Goal: Complete application form

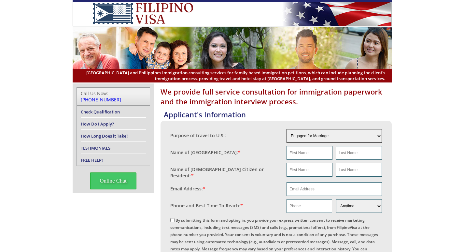
click at [379, 135] on select "Engaged for Marriage Already Married to U.S. Citizen / Resident For Short Term …" at bounding box center [334, 136] width 95 height 14
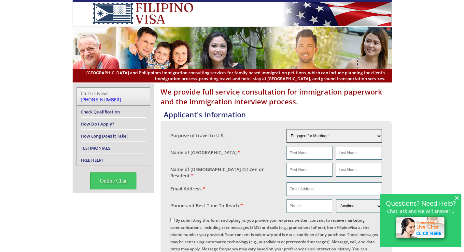
select select "3"
click at [287, 129] on select "Engaged for Marriage Already Married to U.S. Citizen / Resident For Short Term …" at bounding box center [334, 136] width 95 height 14
click at [323, 152] on input "text" at bounding box center [310, 153] width 46 height 14
type input "Marie"
click at [348, 152] on input "text" at bounding box center [359, 153] width 46 height 14
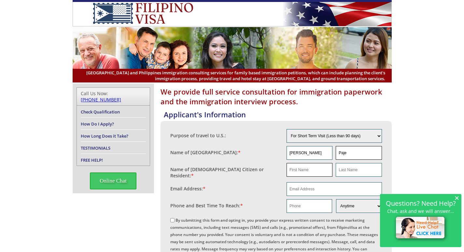
type input "Paje"
click at [321, 169] on input "text" at bounding box center [310, 170] width 46 height 14
click at [316, 149] on input "Marie" at bounding box center [310, 153] width 46 height 14
type input "M"
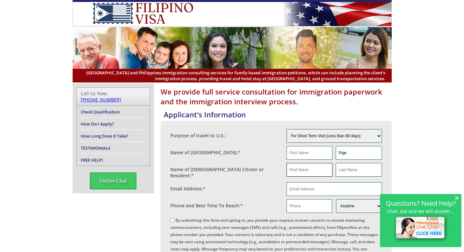
click at [309, 171] on input "text" at bounding box center [310, 170] width 46 height 14
type input "Marie Norren"
click at [309, 168] on input "Marie Norren" at bounding box center [310, 170] width 46 height 14
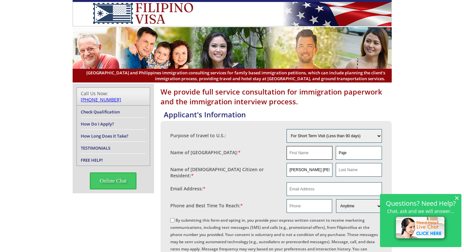
click at [308, 150] on input "text" at bounding box center [310, 153] width 46 height 14
paste input "Marie Norren"
type input "Marie Norren"
click at [316, 169] on input "Marie Norren" at bounding box center [310, 170] width 46 height 14
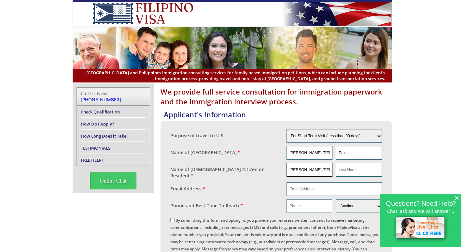
click at [316, 169] on input "Marie Norren" at bounding box center [310, 170] width 46 height 14
type input "Nora"
click at [351, 164] on input "text" at bounding box center [359, 170] width 46 height 14
type input "P"
click at [294, 169] on input "Nora" at bounding box center [310, 170] width 46 height 14
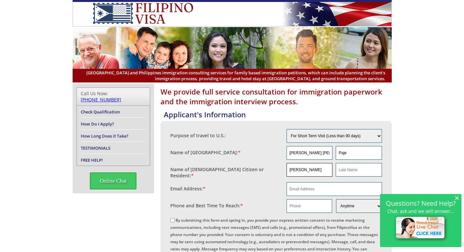
click at [294, 169] on input "Nora" at bounding box center [310, 170] width 46 height 14
type input "Rowena"
click at [360, 170] on input "text" at bounding box center [359, 170] width 46 height 14
click at [344, 170] on input "DeOcampo" at bounding box center [359, 170] width 46 height 14
click at [349, 167] on input "DeOcampo" at bounding box center [359, 170] width 46 height 14
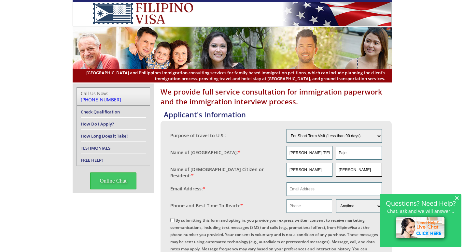
click at [349, 167] on input "DeOcampo" at bounding box center [359, 170] width 46 height 14
type input "DeOcampo"
click at [352, 187] on input "email" at bounding box center [334, 189] width 95 height 14
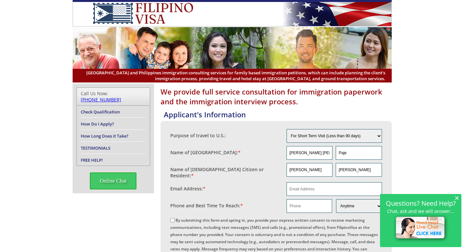
drag, startPoint x: 458, startPoint y: 199, endPoint x: 453, endPoint y: 197, distance: 5.0
click at [458, 199] on span "×" at bounding box center [457, 198] width 5 height 6
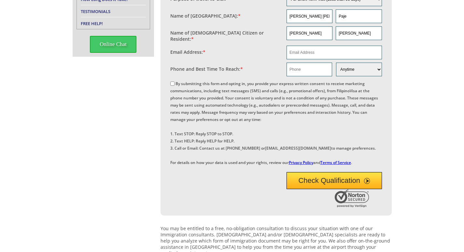
scroll to position [130, 0]
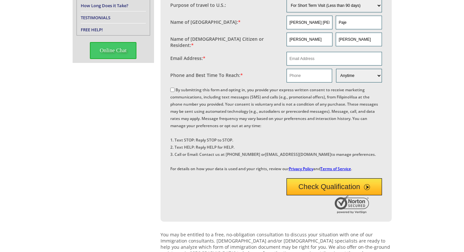
click at [368, 190] on span "submit" at bounding box center [367, 187] width 6 height 6
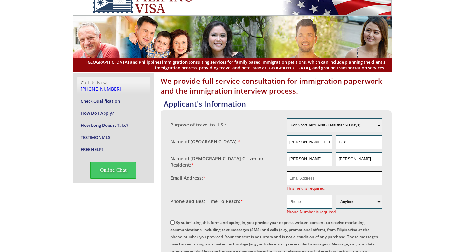
scroll to position [0, 0]
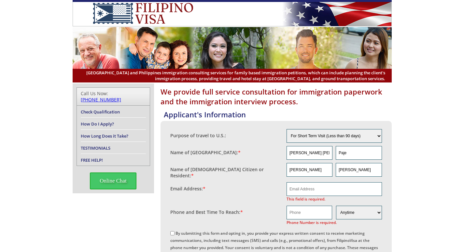
click at [112, 109] on link "Check Qualification" at bounding box center [100, 112] width 39 height 6
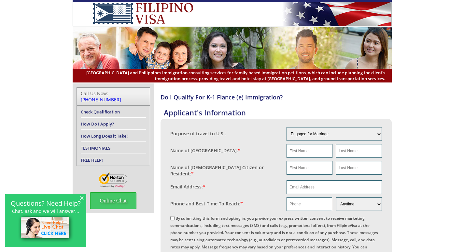
click at [82, 197] on span "×" at bounding box center [81, 198] width 5 height 6
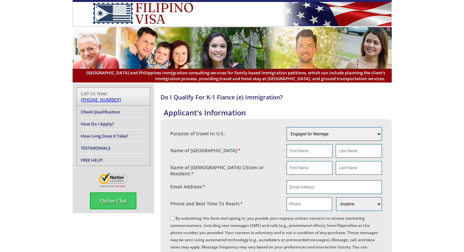
click at [121, 133] on link "How Long Does it Take?" at bounding box center [105, 136] width 48 height 6
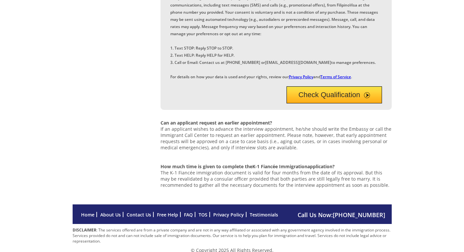
scroll to position [388, 0]
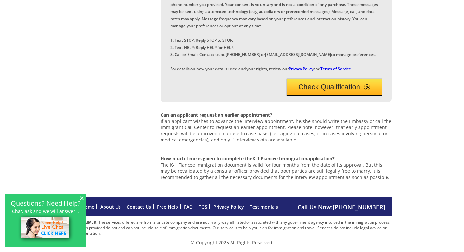
click at [138, 208] on link "Contact Us" at bounding box center [139, 207] width 24 height 6
